Goal: Navigation & Orientation: Go to known website

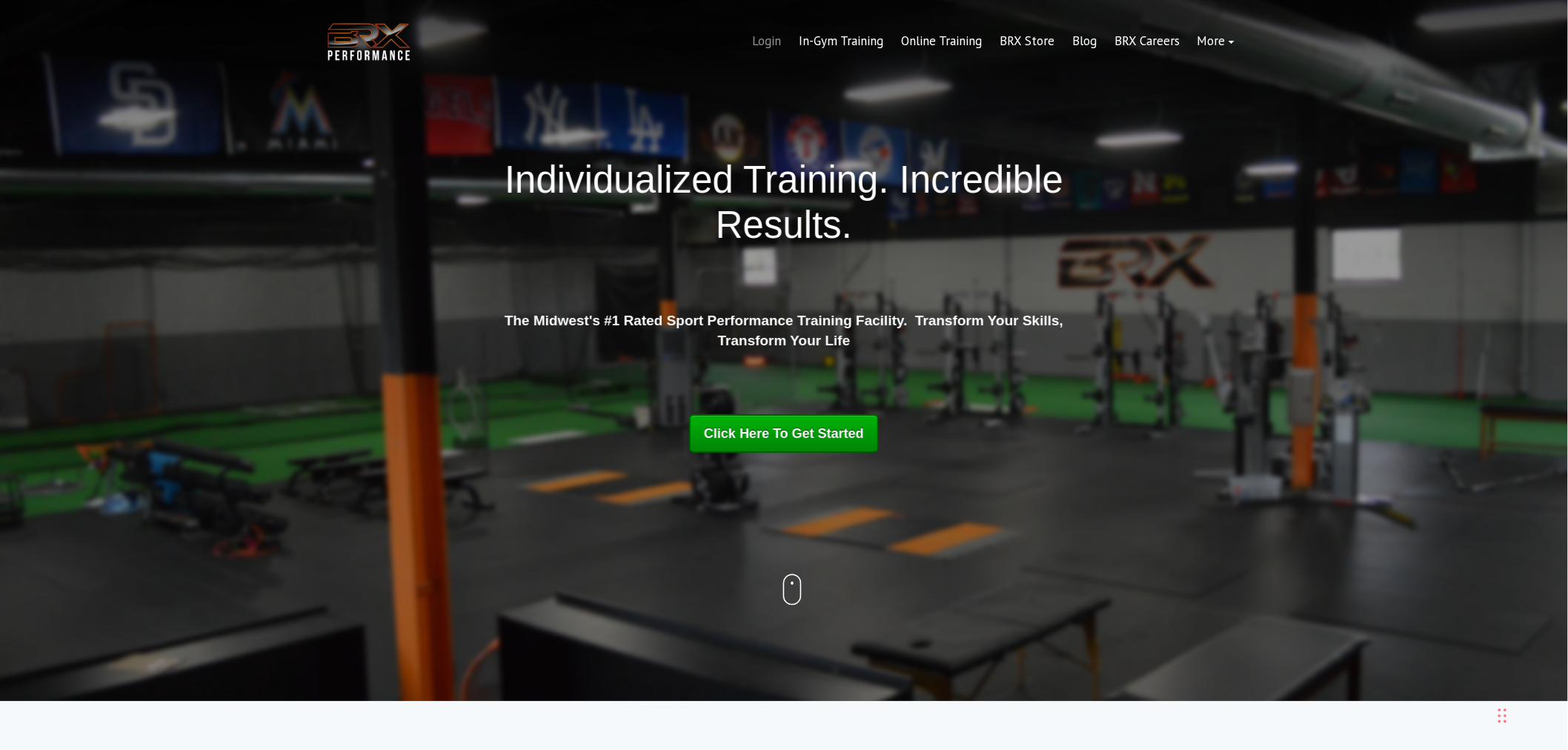
click at [767, 44] on link "Login" at bounding box center [766, 41] width 47 height 36
